Goal: Task Accomplishment & Management: Manage account settings

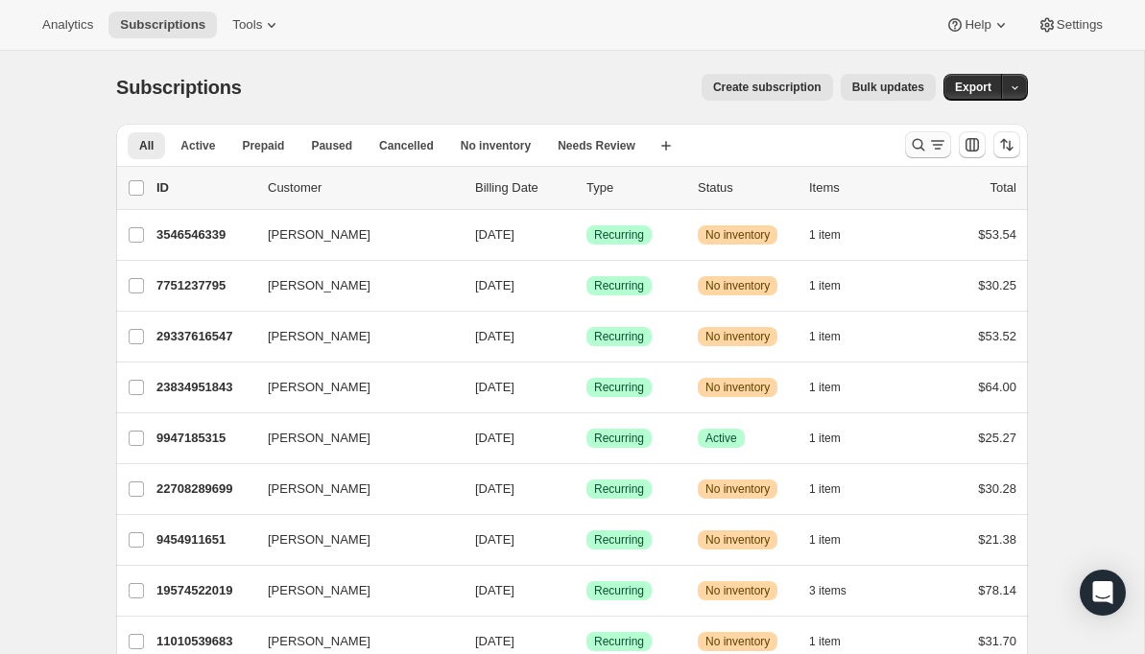
click at [929, 153] on icon "Search and filter results" at bounding box center [937, 144] width 19 height 19
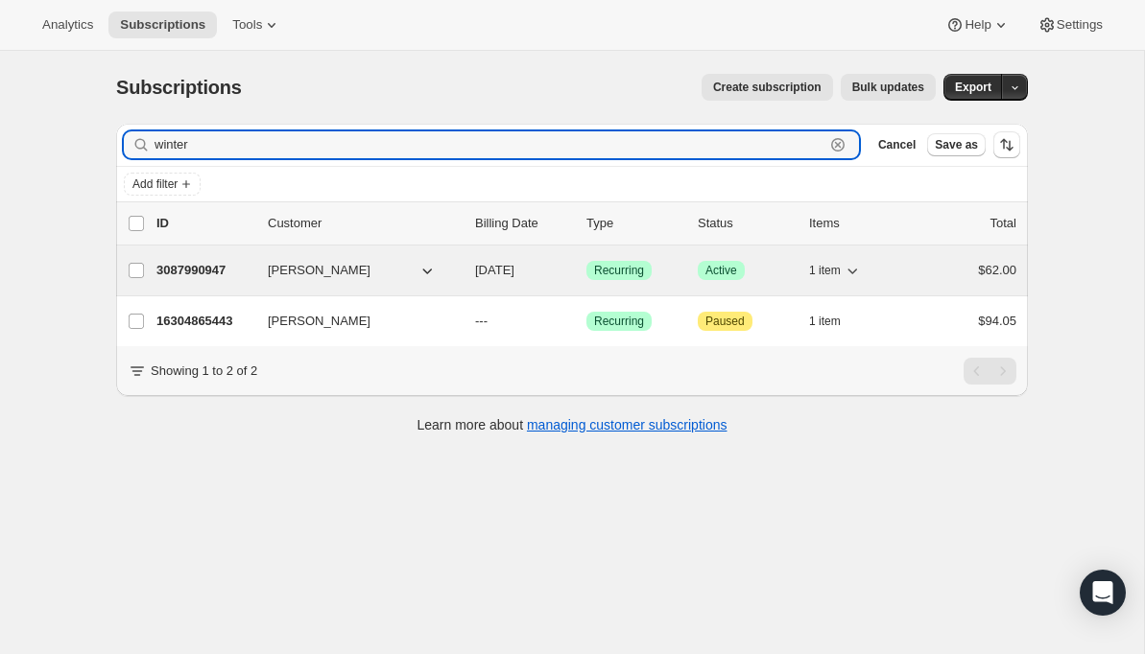
type input "winter"
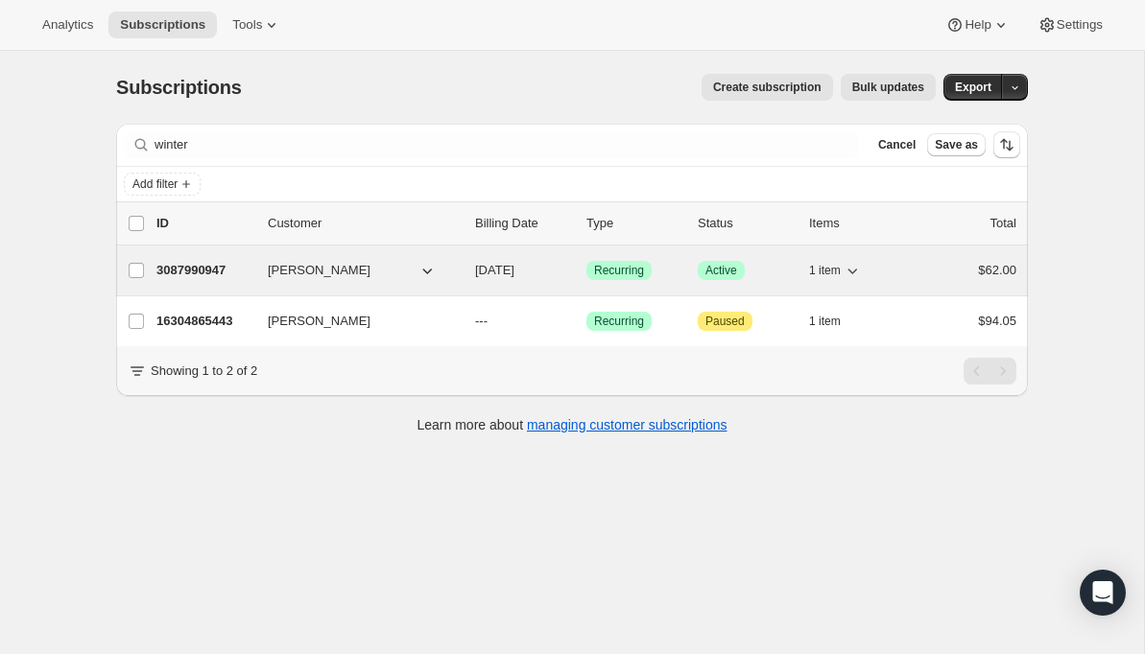
click at [208, 271] on p "3087990947" at bounding box center [204, 270] width 96 height 19
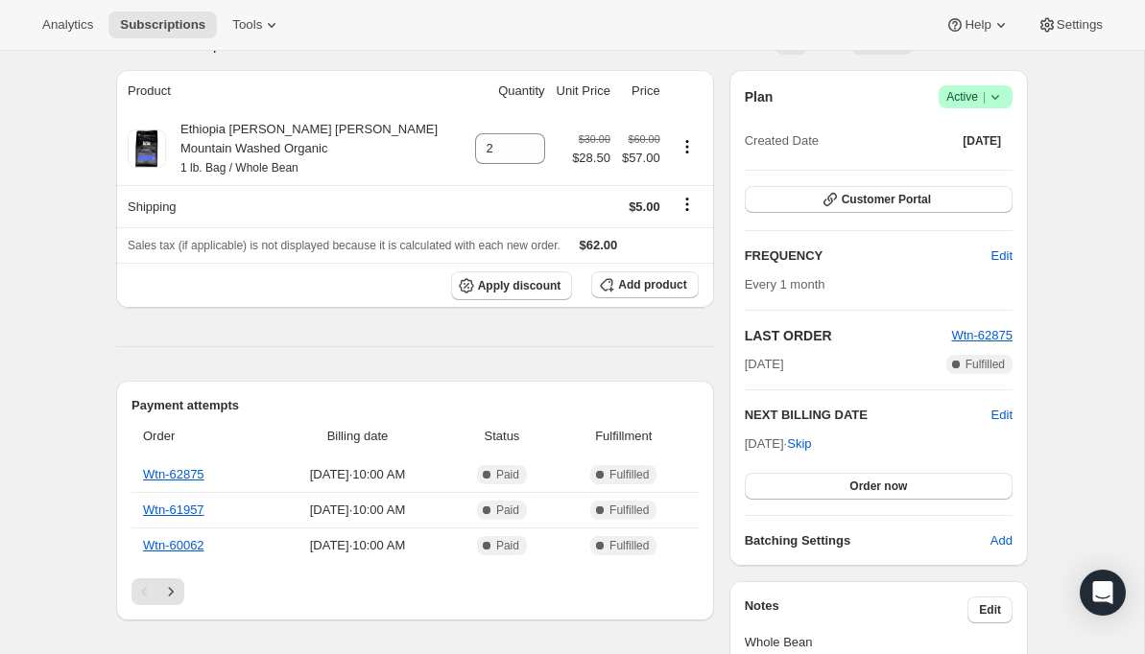
scroll to position [169, 0]
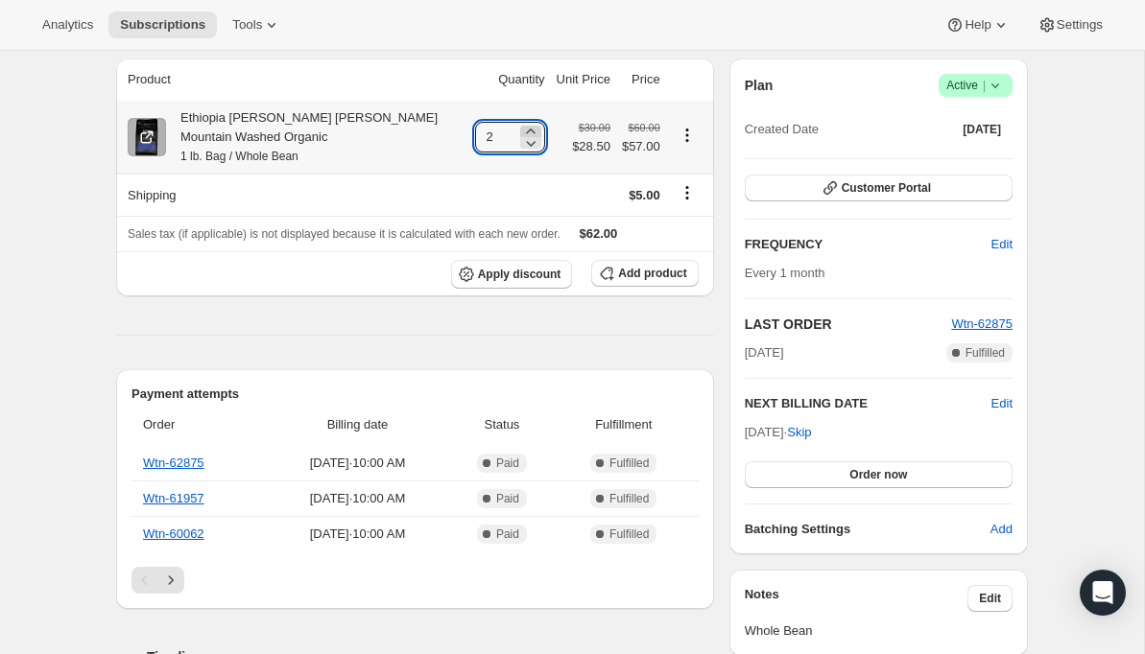
click at [526, 130] on icon at bounding box center [530, 131] width 19 height 19
type input "3"
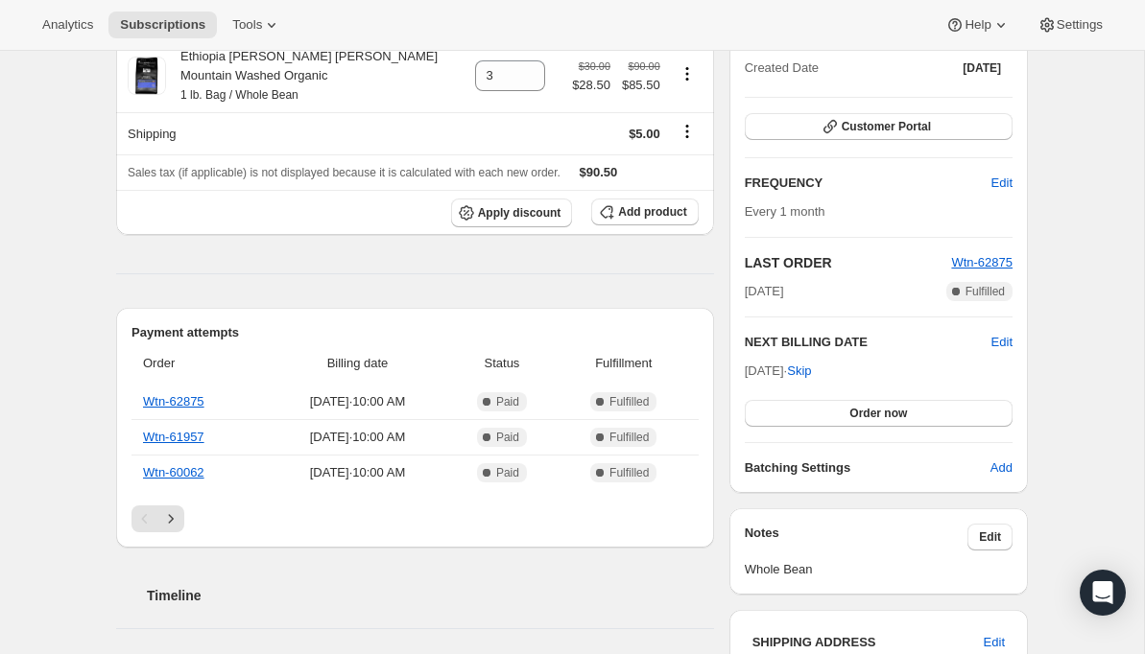
scroll to position [232, 0]
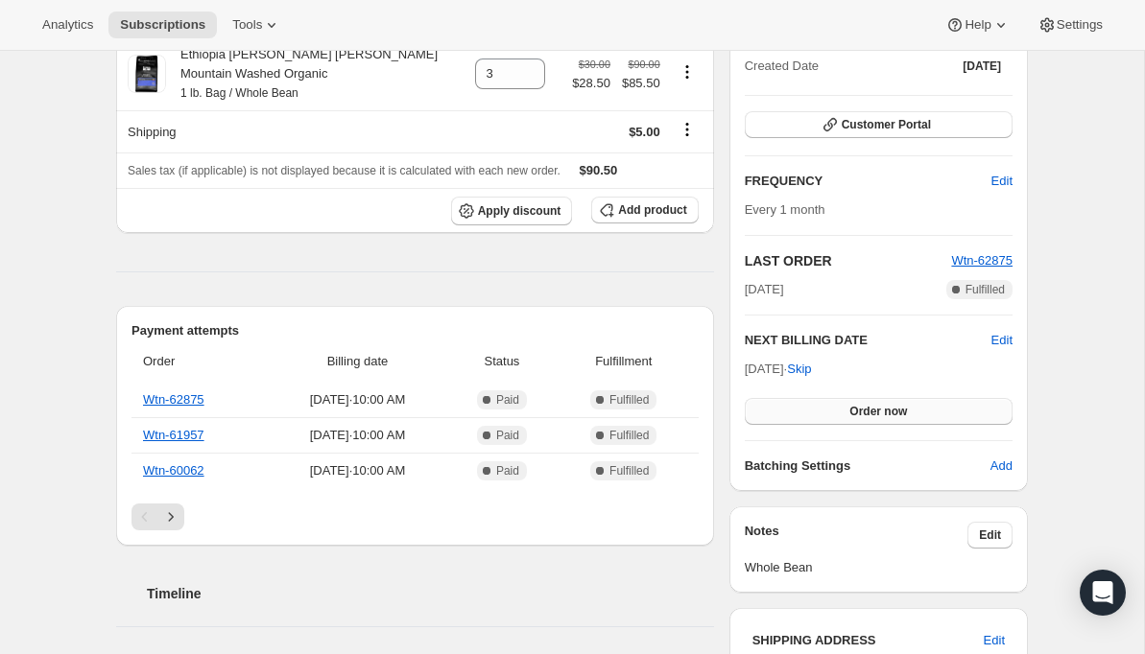
click at [885, 411] on span "Order now" at bounding box center [878, 411] width 58 height 15
click at [885, 411] on span "Click to confirm" at bounding box center [878, 411] width 87 height 15
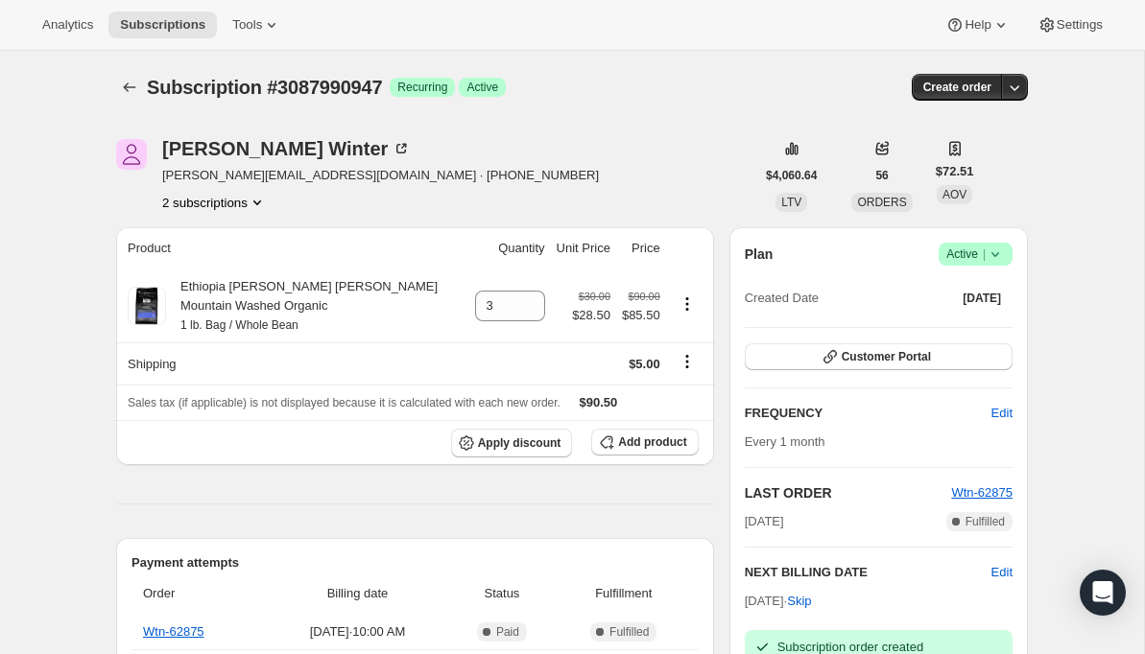
scroll to position [0, 0]
